Goal: Find specific page/section: Find specific page/section

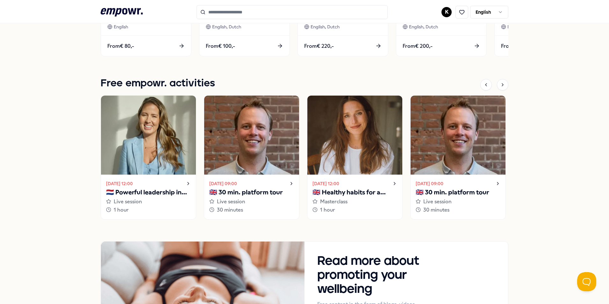
scroll to position [414, 0]
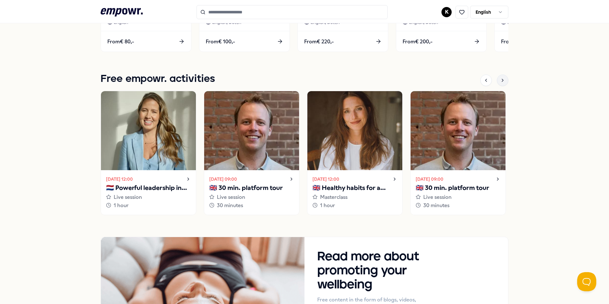
click at [502, 81] on icon at bounding box center [502, 80] width 5 height 5
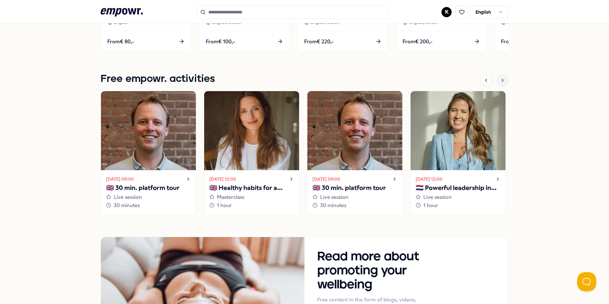
click at [502, 80] on icon at bounding box center [502, 80] width 5 height 5
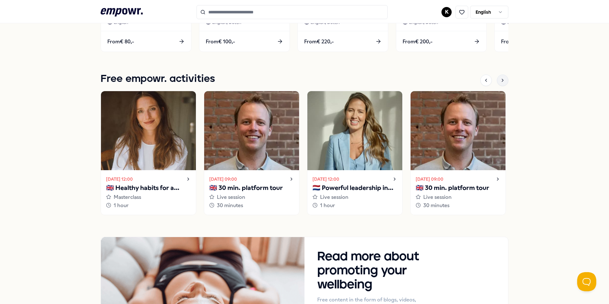
click at [504, 80] on div at bounding box center [502, 79] width 11 height 11
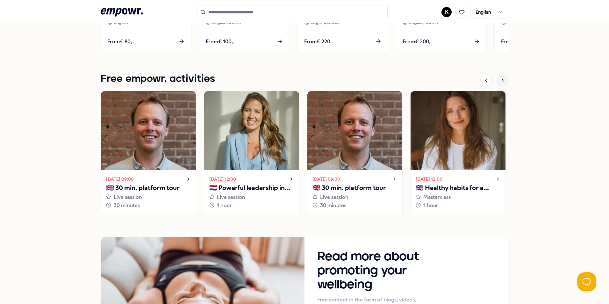
click at [504, 80] on div at bounding box center [502, 79] width 11 height 11
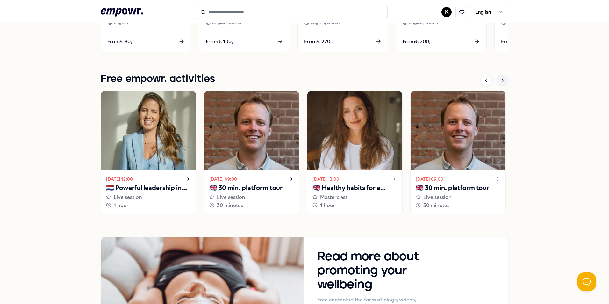
click at [504, 80] on div at bounding box center [502, 79] width 11 height 11
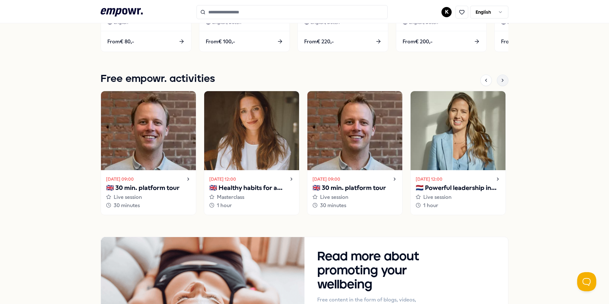
click at [504, 80] on div at bounding box center [502, 79] width 11 height 11
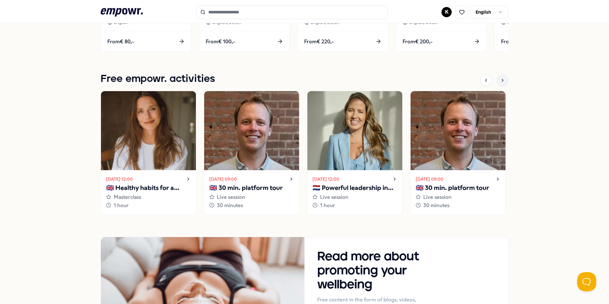
click at [504, 80] on div at bounding box center [502, 79] width 11 height 11
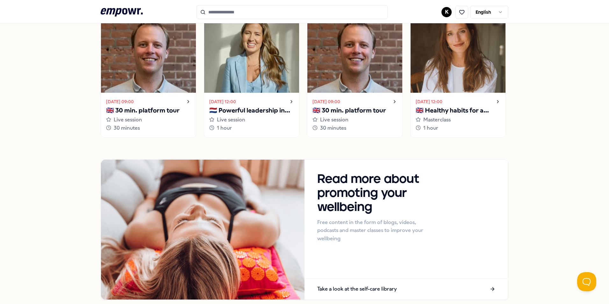
scroll to position [534, 0]
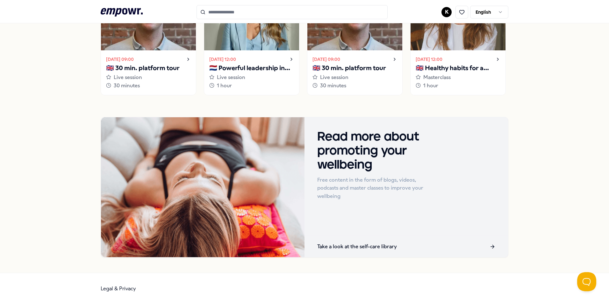
click at [393, 248] on p "Take a look at the self-care library" at bounding box center [357, 246] width 80 height 8
